Goal: Task Accomplishment & Management: Complete application form

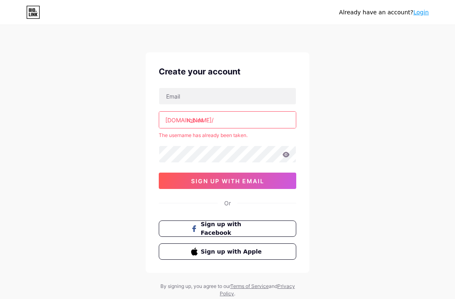
scroll to position [18, 0]
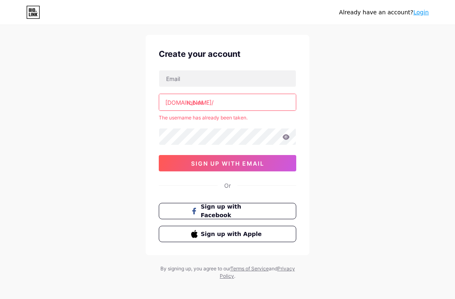
click at [267, 103] on input "roblox" at bounding box center [227, 102] width 137 height 16
click at [250, 103] on input "[DOMAIN_NAME]" at bounding box center [227, 103] width 137 height 16
click at [260, 108] on input "[DOMAIN_NAME][URL]" at bounding box center [227, 103] width 137 height 16
click at [242, 102] on input "[DOMAIN_NAME]" at bounding box center [227, 103] width 137 height 16
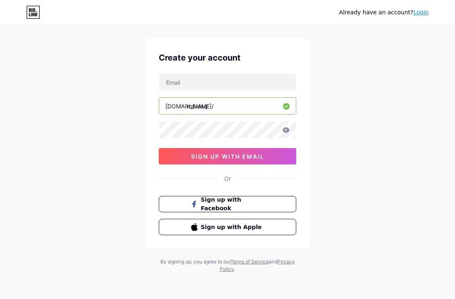
type input "robloxq"
click at [282, 83] on input "text" at bounding box center [227, 82] width 137 height 16
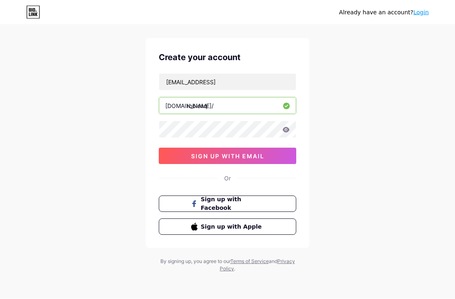
type input "[EMAIL_ADDRESS]"
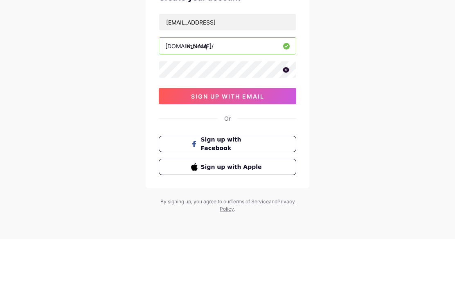
click at [346, 90] on div "Already have an account? Login Create your account [EMAIL_ADDRESS] [DOMAIN_NAME…" at bounding box center [227, 142] width 455 height 313
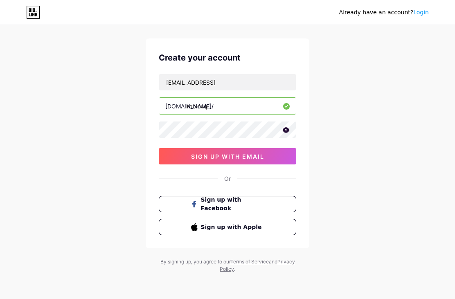
click at [277, 148] on button "sign up with email" at bounding box center [228, 156] width 138 height 16
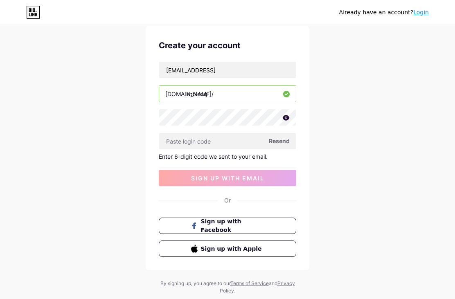
click at [246, 142] on input "text" at bounding box center [227, 141] width 137 height 16
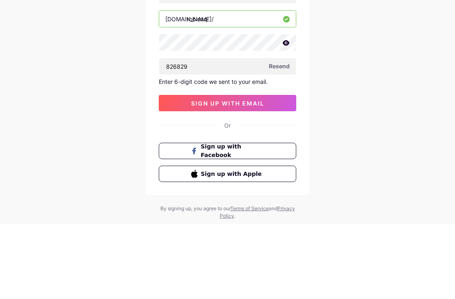
type input "826829"
click at [275, 170] on button "sign up with email" at bounding box center [228, 178] width 138 height 16
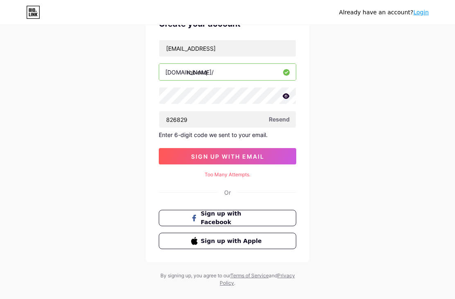
click at [270, 163] on button "sign up with email" at bounding box center [228, 156] width 138 height 16
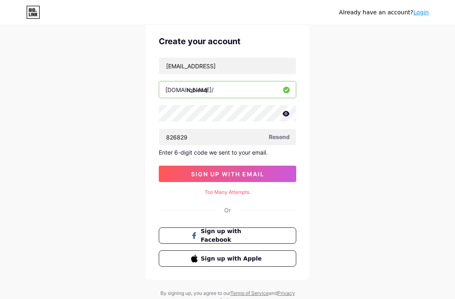
scroll to position [31, 0]
